Goal: Task Accomplishment & Management: Manage account settings

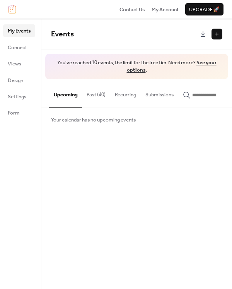
click at [135, 70] on link "See your options" at bounding box center [172, 66] width 90 height 17
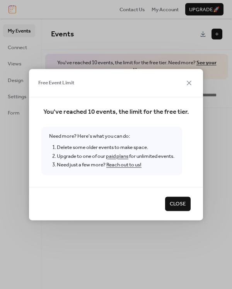
click at [175, 203] on span "Close" at bounding box center [178, 204] width 16 height 8
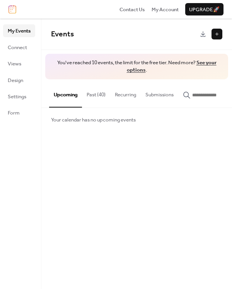
click at [94, 93] on button "Past (40)" at bounding box center [96, 92] width 28 height 27
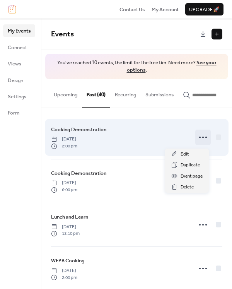
click at [201, 138] on icon at bounding box center [203, 137] width 12 height 12
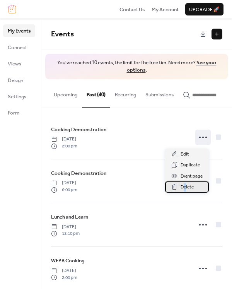
click at [185, 184] on span "Delete" at bounding box center [187, 187] width 13 height 8
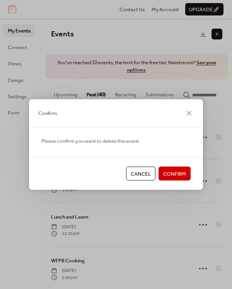
click at [176, 173] on span "Confirm" at bounding box center [174, 174] width 23 height 8
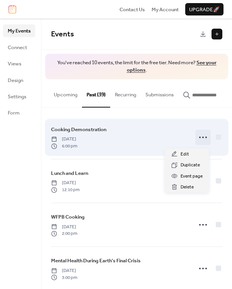
click at [199, 138] on icon at bounding box center [203, 137] width 12 height 12
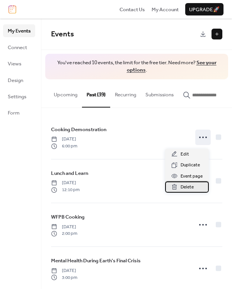
click at [185, 186] on span "Delete" at bounding box center [187, 187] width 13 height 8
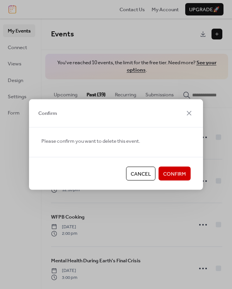
click at [184, 171] on span "Confirm" at bounding box center [174, 174] width 23 height 8
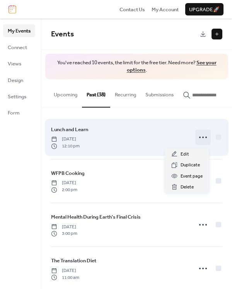
click at [198, 138] on icon at bounding box center [203, 137] width 12 height 12
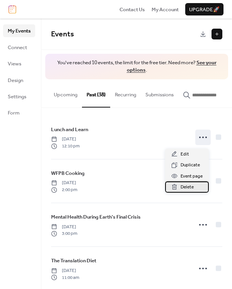
click at [186, 183] on span "Delete" at bounding box center [187, 187] width 13 height 8
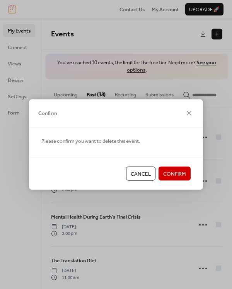
click at [181, 172] on span "Confirm" at bounding box center [174, 174] width 23 height 8
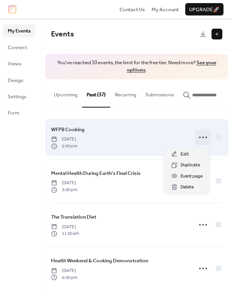
click at [200, 138] on icon at bounding box center [203, 137] width 12 height 12
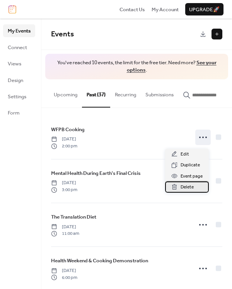
click at [184, 183] on span "Delete" at bounding box center [187, 187] width 13 height 8
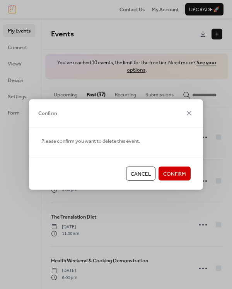
click at [175, 171] on span "Confirm" at bounding box center [174, 174] width 23 height 8
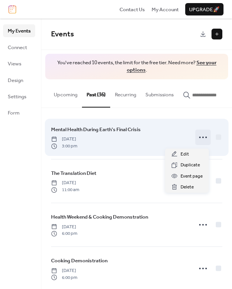
click at [198, 138] on icon at bounding box center [203, 137] width 12 height 12
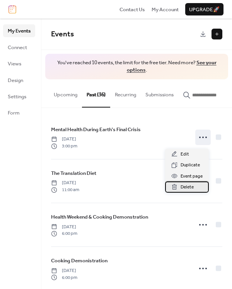
click at [184, 186] on span "Delete" at bounding box center [187, 187] width 13 height 8
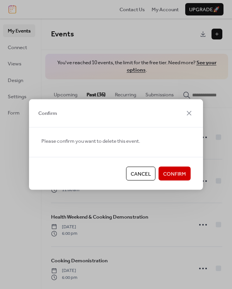
click at [181, 174] on span "Confirm" at bounding box center [174, 174] width 23 height 8
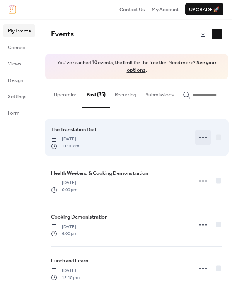
click at [198, 139] on icon at bounding box center [203, 137] width 12 height 12
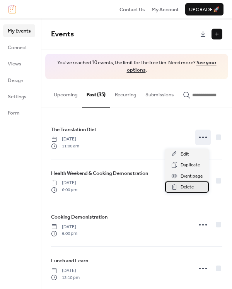
click at [184, 184] on span "Delete" at bounding box center [187, 187] width 13 height 8
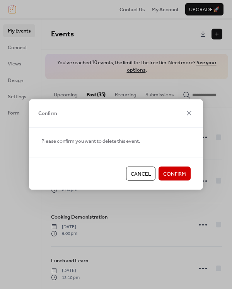
click at [180, 174] on span "Confirm" at bounding box center [174, 174] width 23 height 8
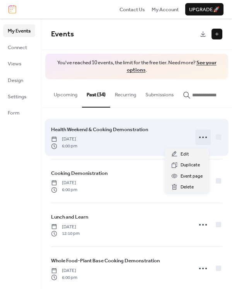
click at [200, 138] on icon at bounding box center [203, 137] width 12 height 12
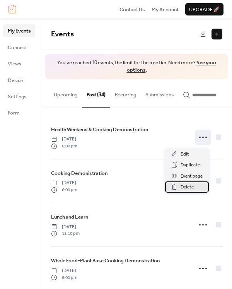
click at [184, 186] on span "Delete" at bounding box center [187, 187] width 13 height 8
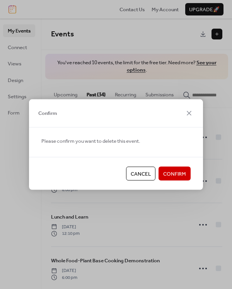
click at [177, 171] on span "Confirm" at bounding box center [174, 174] width 23 height 8
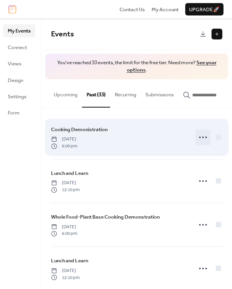
click at [202, 136] on icon at bounding box center [203, 137] width 12 height 12
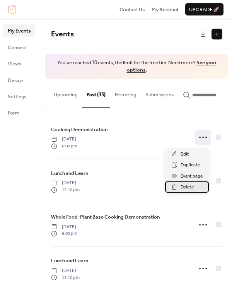
click at [182, 186] on span "Delete" at bounding box center [187, 187] width 13 height 8
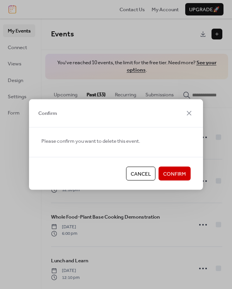
click at [178, 173] on span "Confirm" at bounding box center [174, 174] width 23 height 8
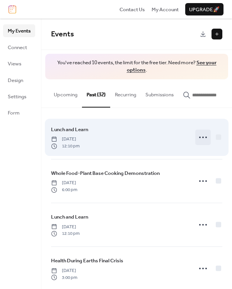
click at [199, 138] on circle at bounding box center [200, 137] width 2 height 2
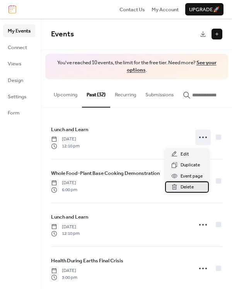
click at [184, 184] on span "Delete" at bounding box center [187, 187] width 13 height 8
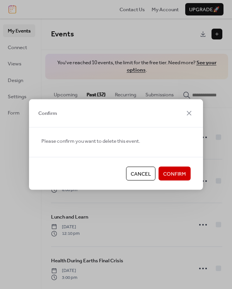
click at [174, 172] on span "Confirm" at bounding box center [174, 174] width 23 height 8
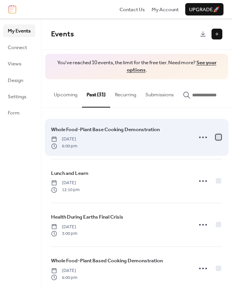
click at [216, 138] on div at bounding box center [218, 136] width 5 height 5
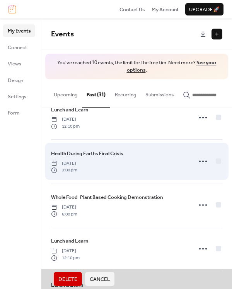
scroll to position [77, 0]
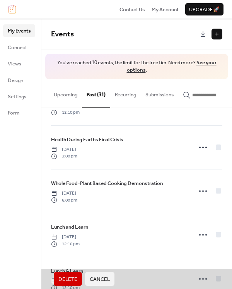
click at [64, 277] on span "Delete" at bounding box center [67, 279] width 19 height 8
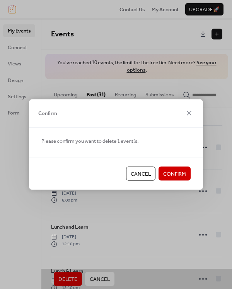
click at [175, 171] on span "Confirm" at bounding box center [174, 174] width 23 height 8
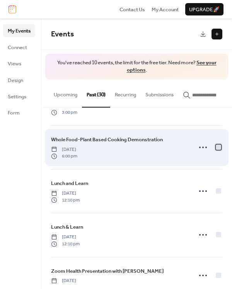
click at [216, 146] on div at bounding box center [218, 147] width 5 height 5
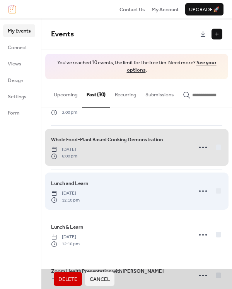
click at [217, 190] on div "Lunch and Learn [DATE] 12:10 pm" at bounding box center [136, 191] width 171 height 44
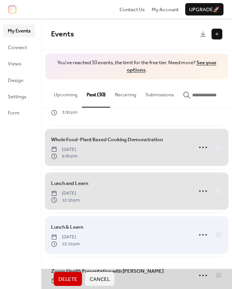
click at [215, 236] on div "Lunch & Learn [DATE] 12:10 pm" at bounding box center [136, 235] width 171 height 44
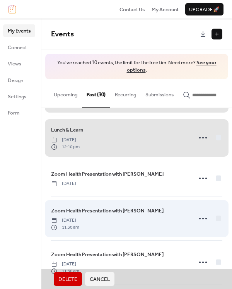
scroll to position [155, 0]
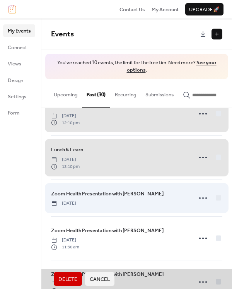
click at [217, 199] on div "Zoom Health Presentation with [PERSON_NAME] [DATE]" at bounding box center [136, 197] width 171 height 37
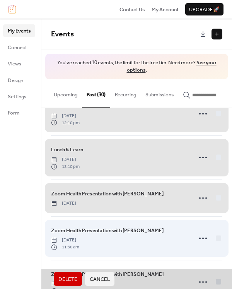
click at [214, 237] on div "Zoom Health Presentation with [PERSON_NAME][DATE] 11:30 am" at bounding box center [136, 238] width 171 height 44
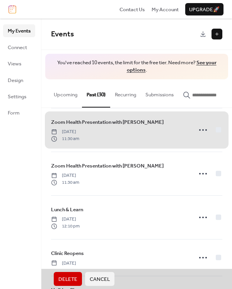
scroll to position [271, 0]
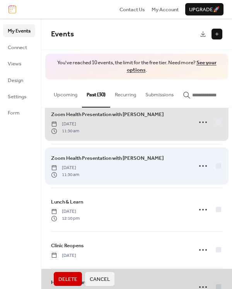
click at [217, 167] on div "Zoom Health Presentation with [PERSON_NAME] [DATE] 11:30 am" at bounding box center [136, 166] width 171 height 44
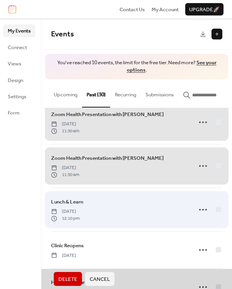
click at [215, 210] on div "Lunch & Learn [DATE] 12:10 pm" at bounding box center [136, 210] width 171 height 44
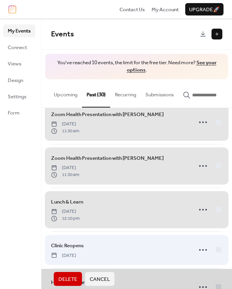
click at [214, 251] on div "Clinic Reopens [DATE]" at bounding box center [136, 249] width 171 height 37
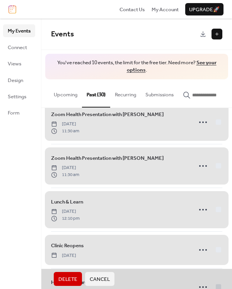
click at [64, 278] on span "Delete" at bounding box center [67, 279] width 19 height 8
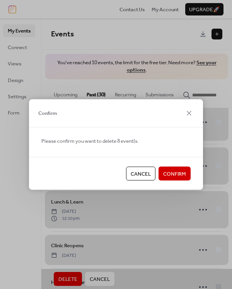
click at [183, 170] on span "Confirm" at bounding box center [174, 174] width 23 height 8
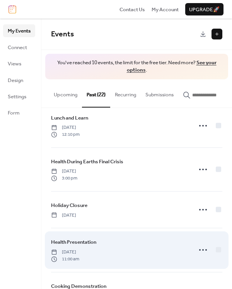
scroll to position [0, 0]
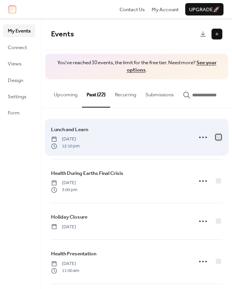
click at [218, 140] on div at bounding box center [218, 136] width 5 height 5
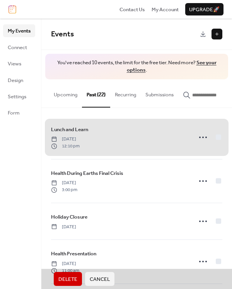
click at [65, 281] on span "Delete" at bounding box center [67, 279] width 19 height 8
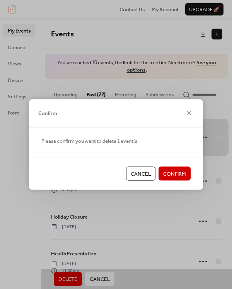
click at [175, 175] on span "Confirm" at bounding box center [174, 174] width 23 height 8
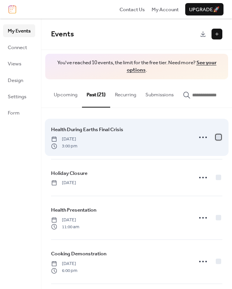
click at [216, 140] on div at bounding box center [218, 136] width 5 height 5
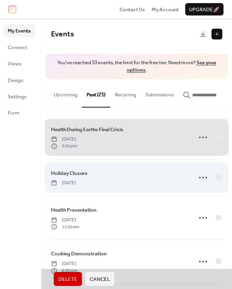
click at [215, 179] on div "Holiday Closure [DATE]" at bounding box center [136, 177] width 171 height 37
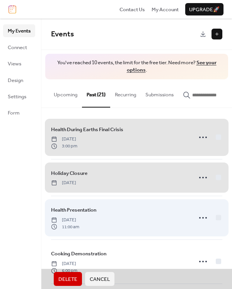
click at [217, 218] on div "Health Presentation [DATE] 11:00 am" at bounding box center [136, 218] width 171 height 44
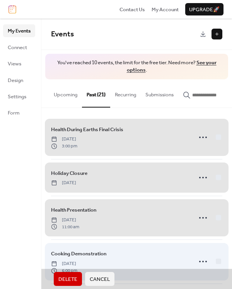
click at [215, 262] on div "Cooking Demonstration [DATE] 6:00 pm" at bounding box center [136, 261] width 171 height 44
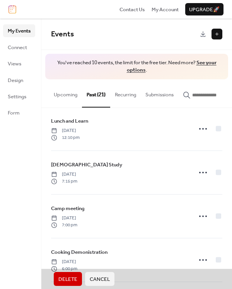
scroll to position [193, 0]
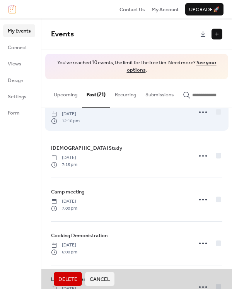
click at [214, 114] on div "Lunch and Learn [DATE] 12:10 pm" at bounding box center [136, 112] width 171 height 44
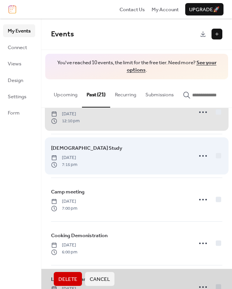
drag, startPoint x: 214, startPoint y: 155, endPoint x: 212, endPoint y: 170, distance: 14.8
click at [213, 157] on div "[DEMOGRAPHIC_DATA] Study [DATE] 7:15 pm" at bounding box center [136, 156] width 171 height 44
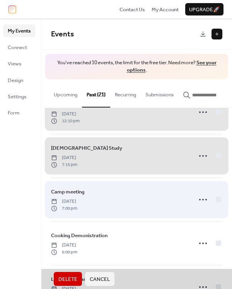
click at [214, 200] on div "Camp meeting [DATE] 7:00 pm" at bounding box center [136, 199] width 171 height 44
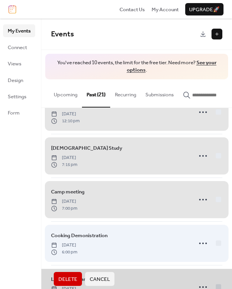
click at [213, 245] on div "Cooking Demonistration [DATE] 6:00 pm" at bounding box center [136, 243] width 171 height 44
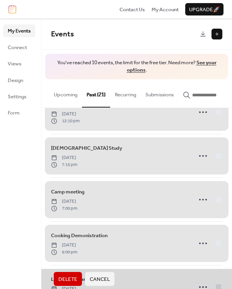
click at [67, 279] on span "Delete" at bounding box center [67, 279] width 19 height 8
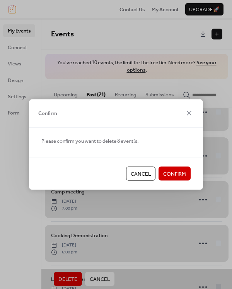
click at [173, 174] on span "Confirm" at bounding box center [174, 174] width 23 height 8
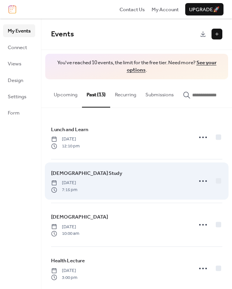
scroll to position [11, 0]
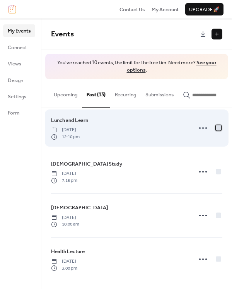
click at [216, 127] on div at bounding box center [218, 127] width 5 height 5
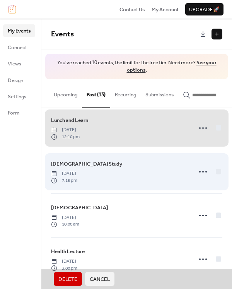
click at [215, 172] on div "[DEMOGRAPHIC_DATA] Study [DATE] 7:15 pm" at bounding box center [136, 172] width 171 height 44
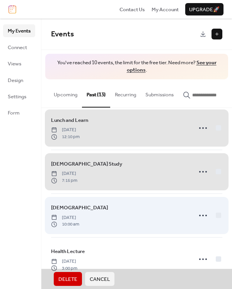
click at [215, 212] on div "[DEMOGRAPHIC_DATA] [DATE] 10:00 am" at bounding box center [136, 215] width 171 height 44
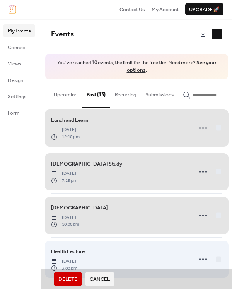
click at [215, 258] on div "Health Lecture [DATE] 3:00 pm" at bounding box center [136, 259] width 171 height 44
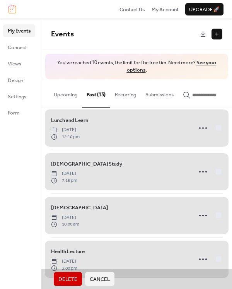
click at [67, 280] on span "Delete" at bounding box center [67, 279] width 19 height 8
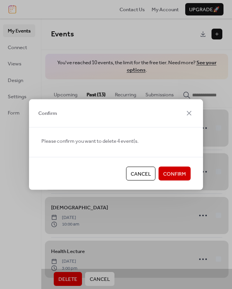
click at [176, 173] on span "Confirm" at bounding box center [174, 174] width 23 height 8
